Goal: Task Accomplishment & Management: Complete application form

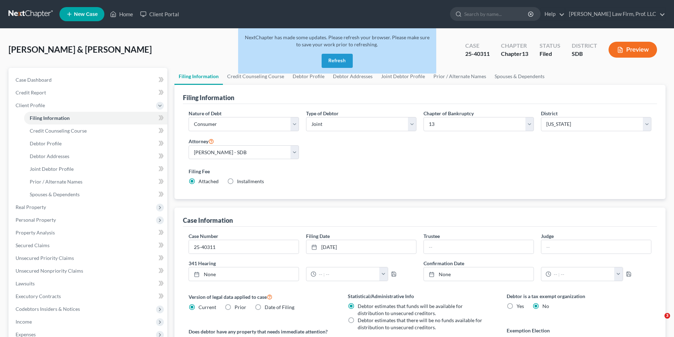
select select "1"
select select "3"
select select "73"
select select "0"
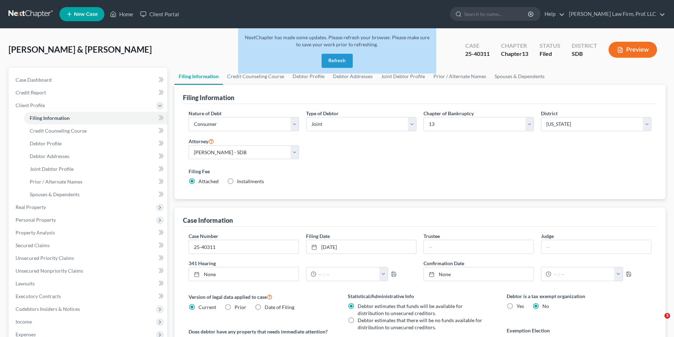
select select "43"
click at [339, 60] on button "Refresh" at bounding box center [336, 61] width 31 height 14
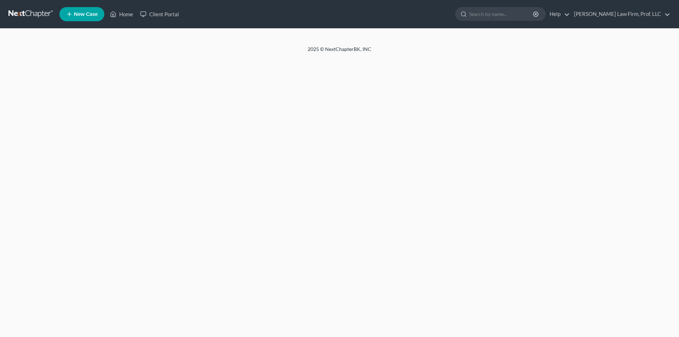
select select "1"
select select "3"
select select "73"
select select "0"
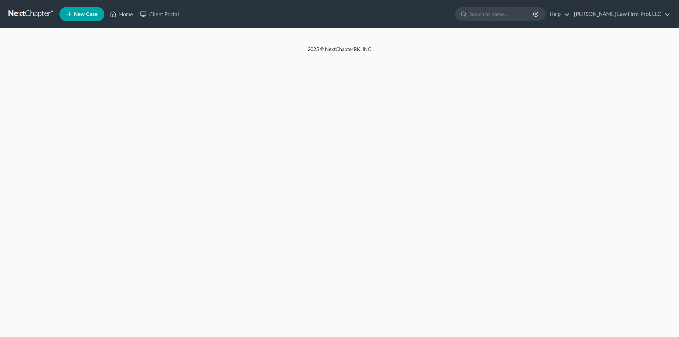
select select "43"
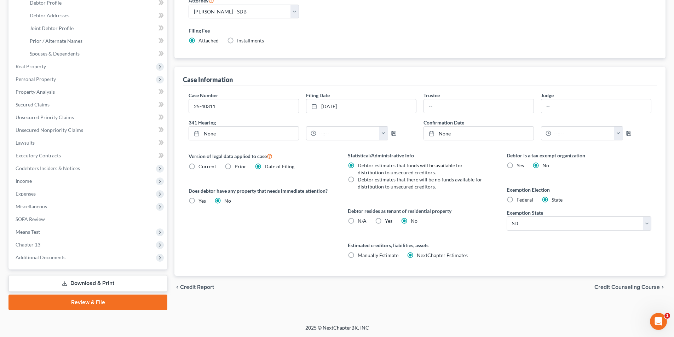
click at [82, 280] on link "Download & Print" at bounding box center [87, 283] width 159 height 17
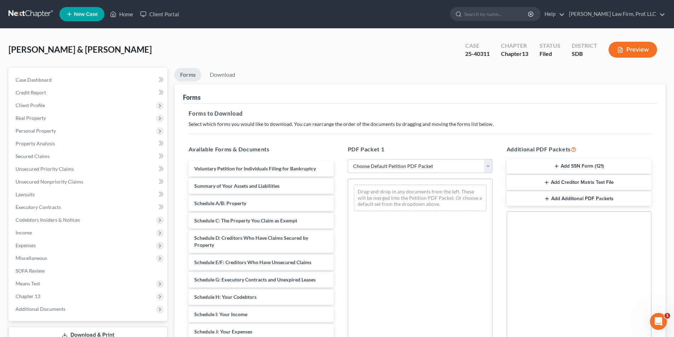
drag, startPoint x: 404, startPoint y: 166, endPoint x: 402, endPoint y: 172, distance: 6.3
click at [404, 166] on select "Choose Default Petition PDF Packet Complete Bankruptcy Petition (all forms and …" at bounding box center [420, 166] width 145 height 14
select select "0"
click at [348, 159] on select "Choose Default Petition PDF Packet Complete Bankruptcy Petition (all forms and …" at bounding box center [420, 166] width 145 height 14
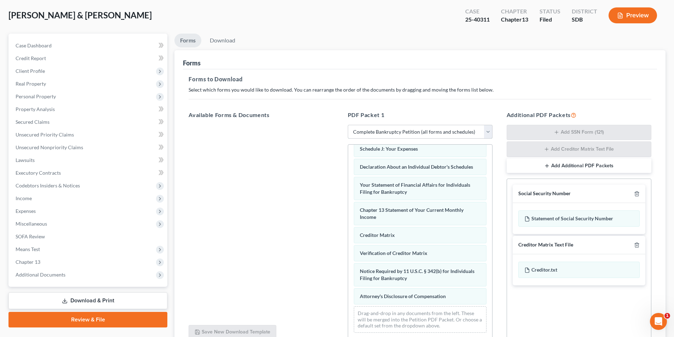
scroll to position [100, 0]
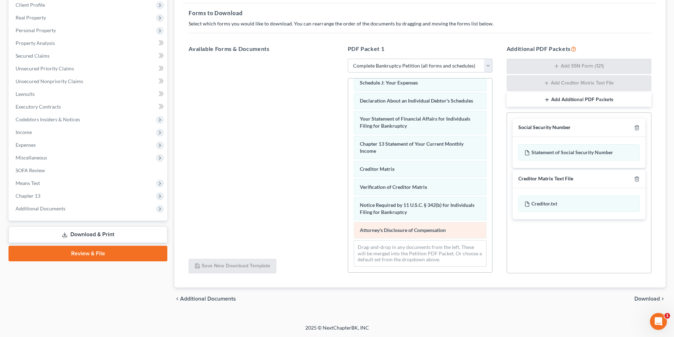
click at [348, 181] on div "Voluntary Petition for Individuals Filing for Bankruptcy Summary of Your Assets…" at bounding box center [420, 78] width 144 height 387
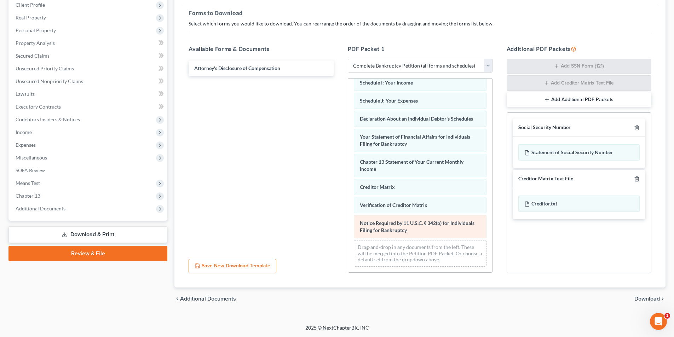
click at [348, 183] on div "Voluntary Petition for Individuals Filing for Bankruptcy Summary of Your Assets…" at bounding box center [420, 87] width 144 height 369
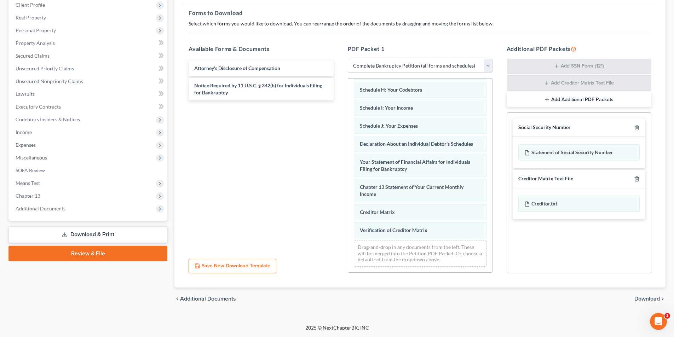
click at [348, 197] on div "Voluntary Petition for Individuals Filing for Bankruptcy Summary of Your Assets…" at bounding box center [420, 101] width 144 height 344
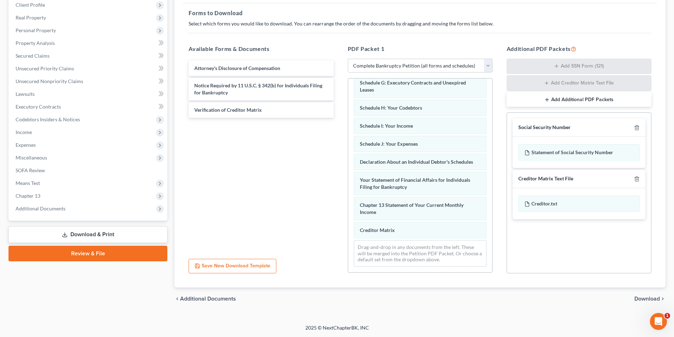
click at [348, 195] on div "Voluntary Petition for Individuals Filing for Bankruptcy Summary of Your Assets…" at bounding box center [420, 110] width 144 height 326
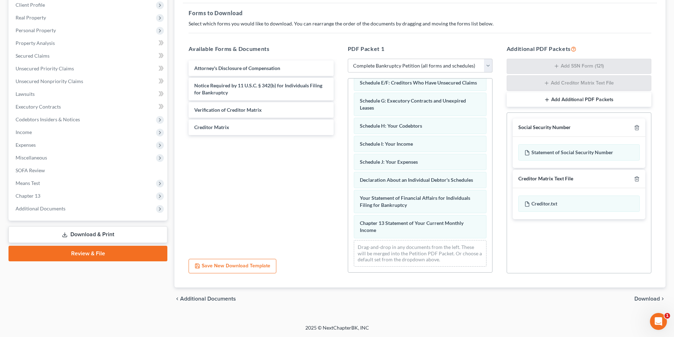
click at [641, 296] on span "Download" at bounding box center [646, 299] width 25 height 6
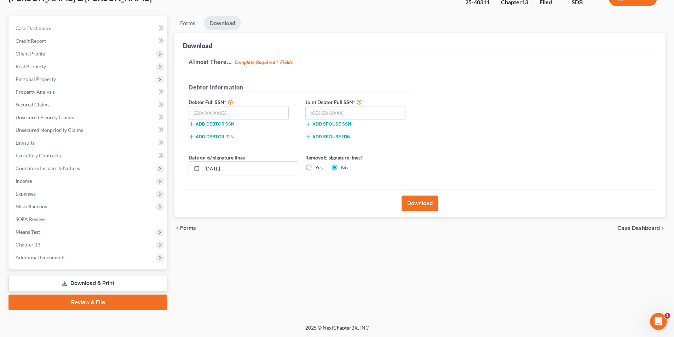
scroll to position [52, 0]
drag, startPoint x: 257, startPoint y: 169, endPoint x: 135, endPoint y: 156, distance: 122.7
click at [136, 156] on div "Petition Navigation Case Dashboard Payments Invoices Payments Payments Credit R…" at bounding box center [337, 163] width 664 height 294
type input "[DATE]"
click at [424, 206] on button "Download" at bounding box center [419, 204] width 37 height 16
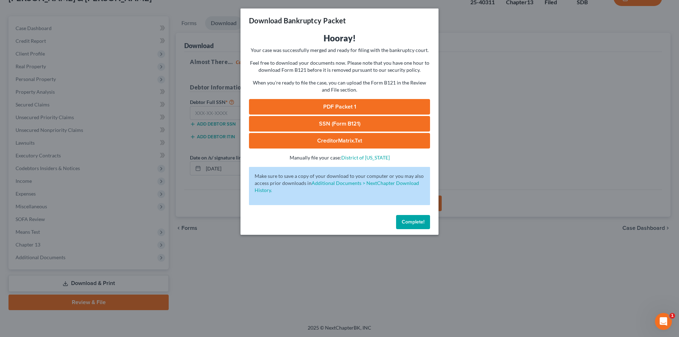
click at [356, 108] on link "PDF Packet 1" at bounding box center [339, 107] width 181 height 16
click at [415, 227] on button "Complete!" at bounding box center [413, 222] width 34 height 14
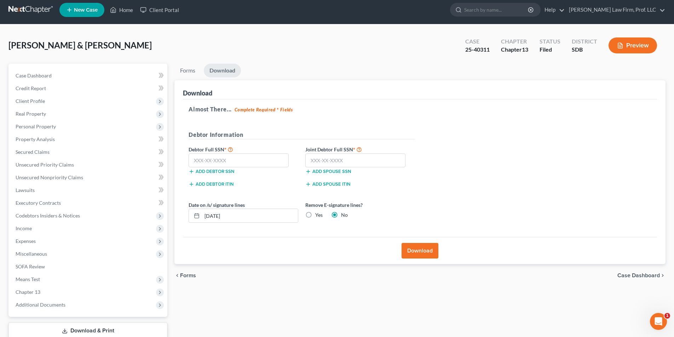
scroll to position [0, 0]
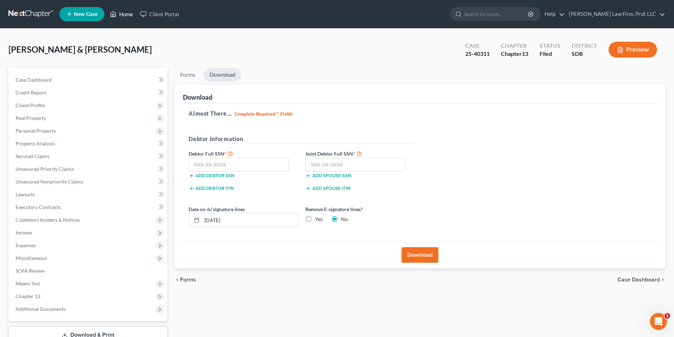
click at [131, 13] on link "Home" at bounding box center [121, 14] width 30 height 13
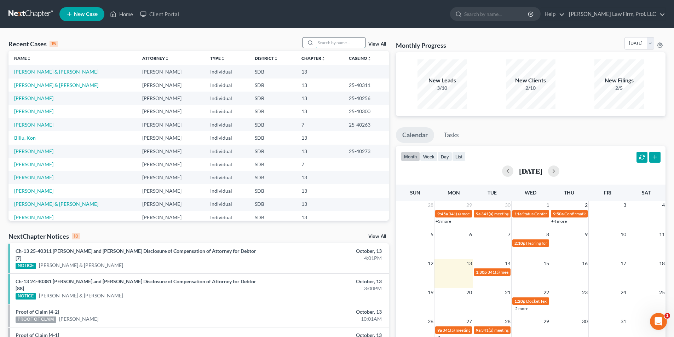
click at [331, 42] on input "search" at bounding box center [340, 42] width 50 height 10
type input "[PERSON_NAME]"
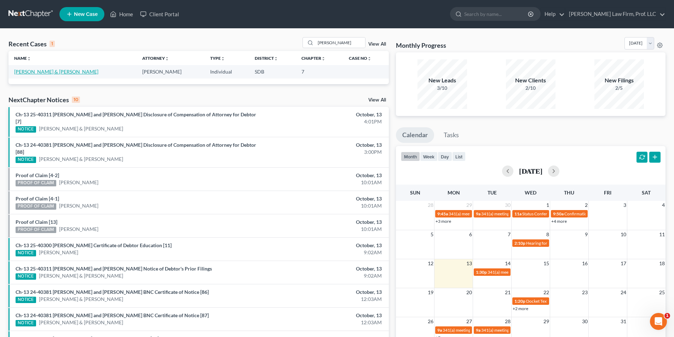
click at [35, 73] on link "[PERSON_NAME] & [PERSON_NAME]" at bounding box center [56, 72] width 84 height 6
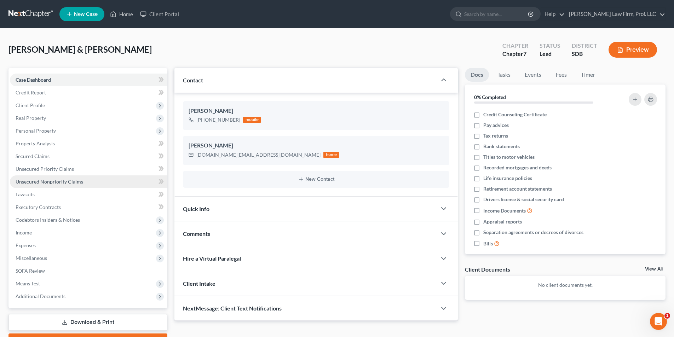
click at [52, 185] on link "Unsecured Nonpriority Claims" at bounding box center [88, 181] width 157 height 13
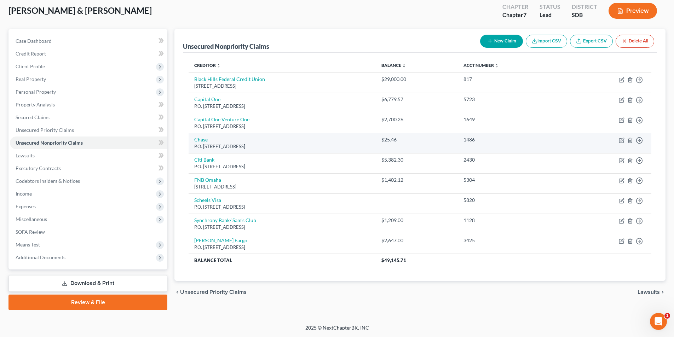
scroll to position [4, 0]
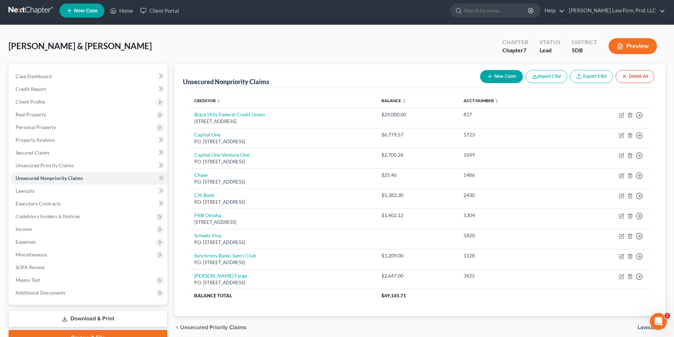
click at [317, 45] on div "[PERSON_NAME] & [PERSON_NAME] Upgraded Chapter Chapter 7 Status Lead District S…" at bounding box center [336, 49] width 657 height 31
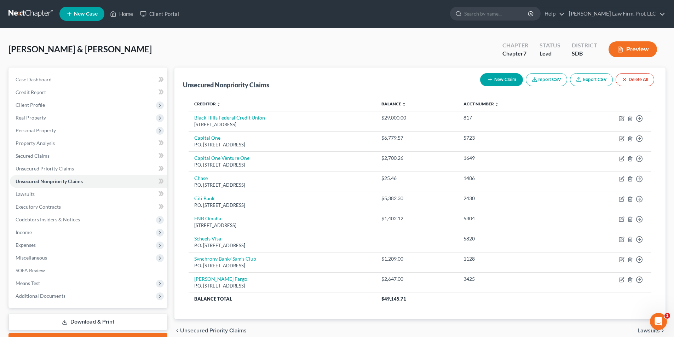
scroll to position [0, 0]
